Goal: Obtain resource: Obtain resource

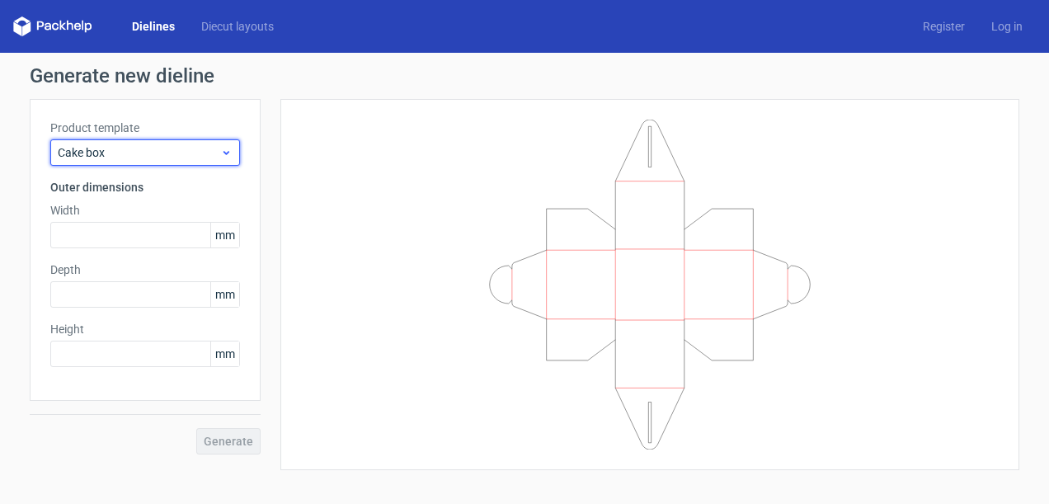
click at [218, 151] on span "Cake box" at bounding box center [139, 152] width 162 height 16
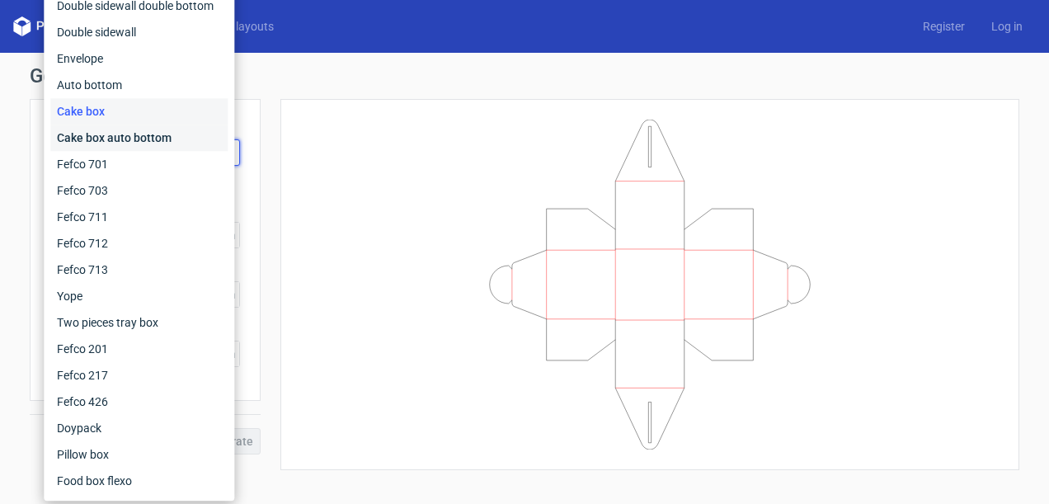
click at [204, 132] on div "Cake box auto bottom" at bounding box center [138, 137] width 177 height 26
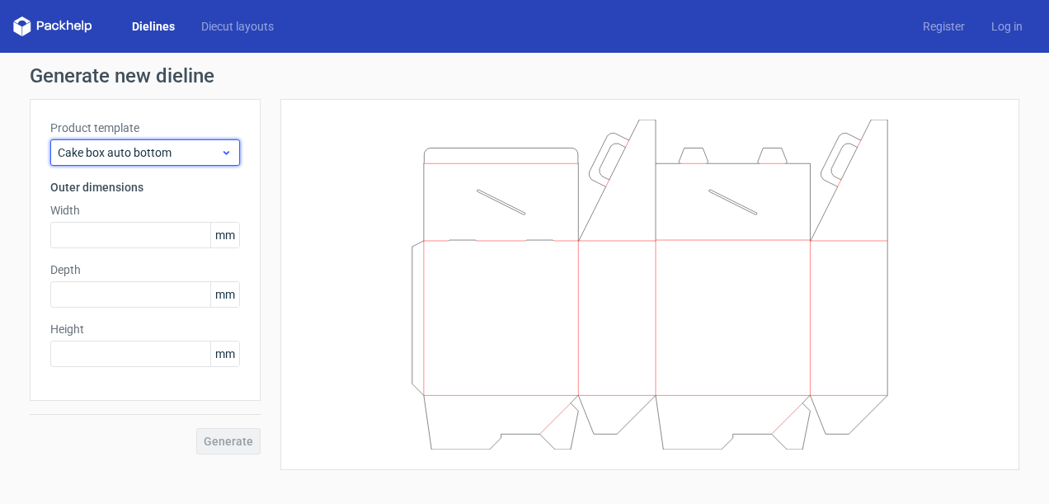
click at [201, 153] on span "Cake box auto bottom" at bounding box center [139, 152] width 162 height 16
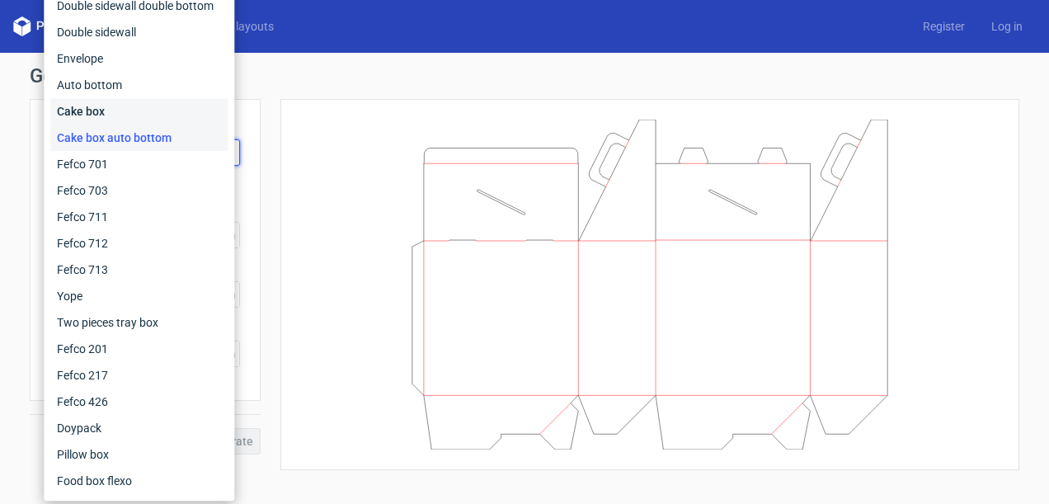
click at [186, 112] on div "Cake box" at bounding box center [138, 111] width 177 height 26
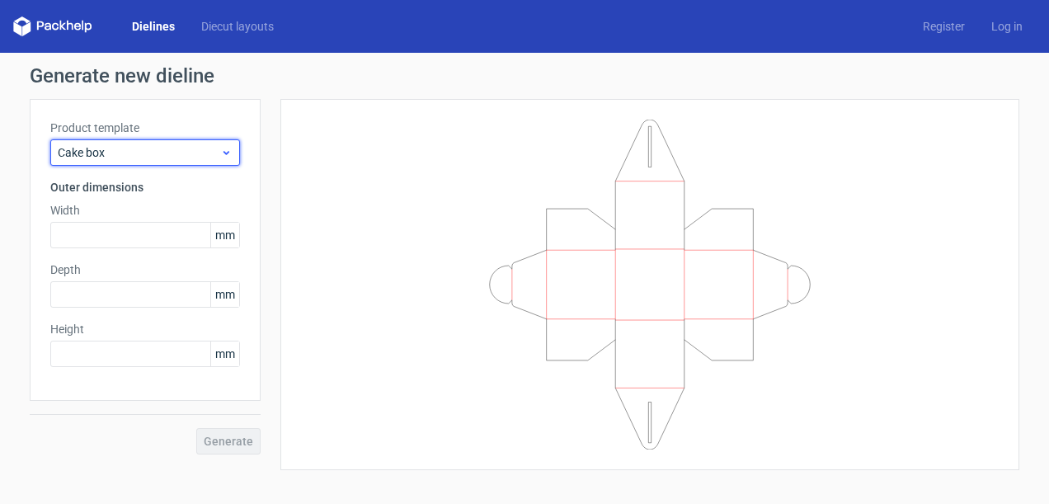
click at [216, 143] on div "Cake box" at bounding box center [145, 152] width 190 height 26
